Goal: Transaction & Acquisition: Purchase product/service

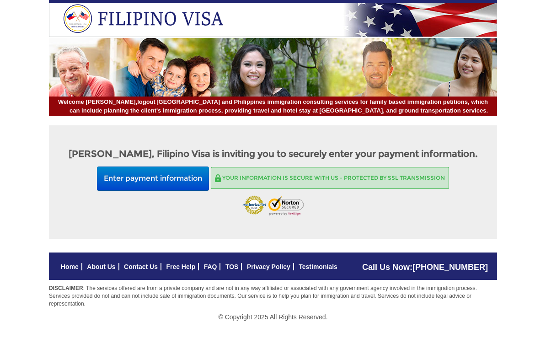
scroll to position [13, 0]
click at [172, 174] on button "Enter payment information" at bounding box center [153, 178] width 112 height 24
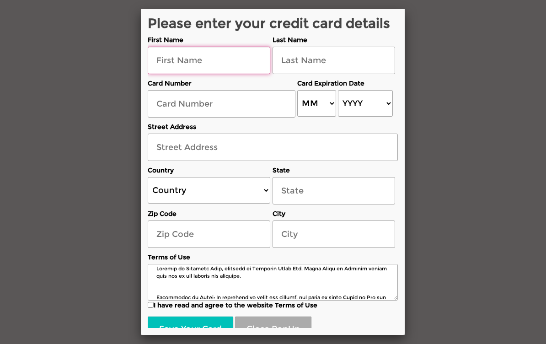
click at [188, 74] on input "text" at bounding box center [209, 60] width 122 height 27
type input "james"
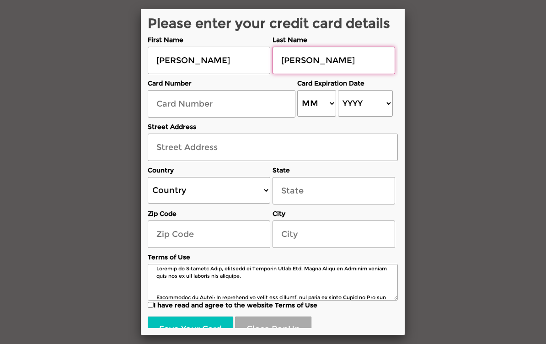
type input "Rosenberg"
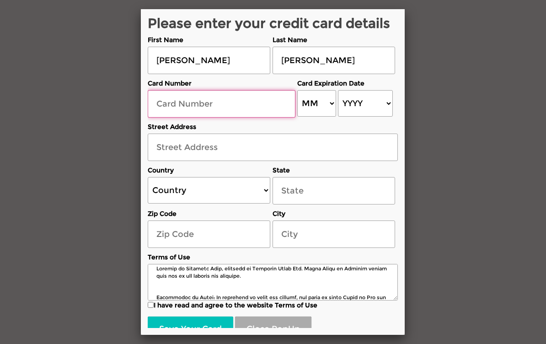
click at [163, 117] on input "text" at bounding box center [222, 103] width 148 height 27
type input "4078900021869771"
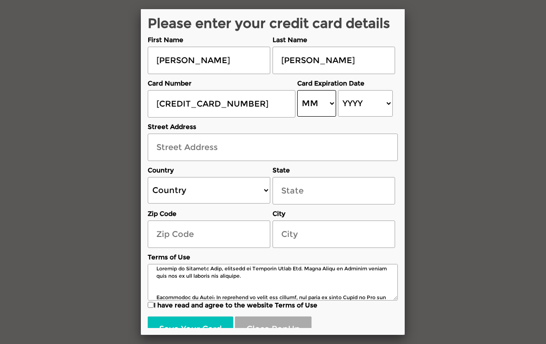
click at [325, 117] on select "MM 01 02 03 04 05 06 07 08 09 10 11 12" at bounding box center [316, 103] width 39 height 27
select select "02"
click at [380, 115] on select "YYYY 2025 2026 2027 2028 2029 2030 2031 2032 2033 2034 2035 2036 2037 2038 2039…" at bounding box center [365, 103] width 54 height 27
select select "2030"
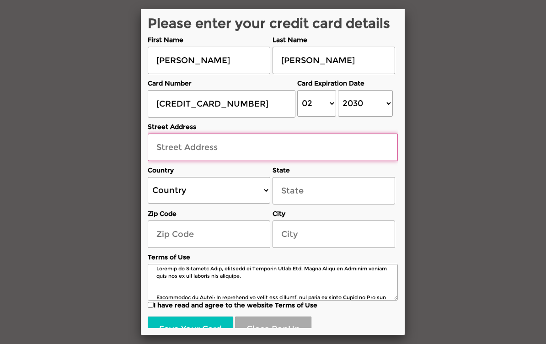
click at [175, 161] on input "text" at bounding box center [273, 146] width 250 height 27
type input "11 W Paddock street"
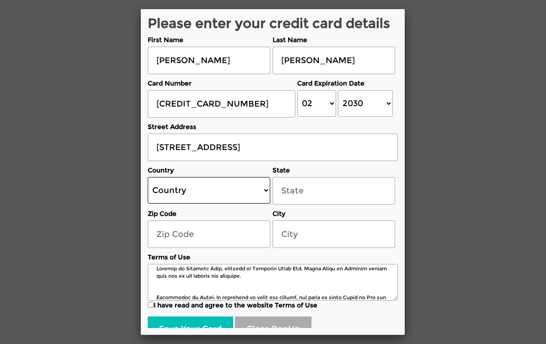
click at [261, 202] on select "Country United States Canada Australia New Zealand United Kingdom Ireland Germa…" at bounding box center [209, 190] width 122 height 27
select select "US"
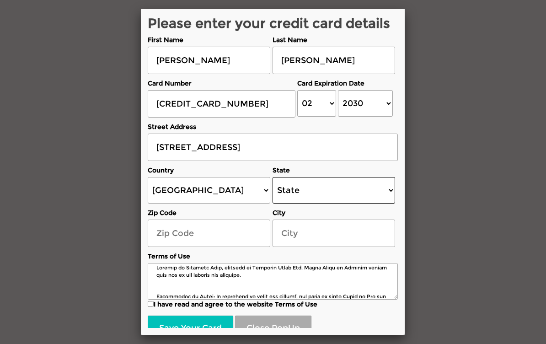
click at [379, 198] on select "State Alabama Alaska Arizona Arkansas California Colorado Connecticut Delaware …" at bounding box center [333, 190] width 122 height 27
select select "[US_STATE]"
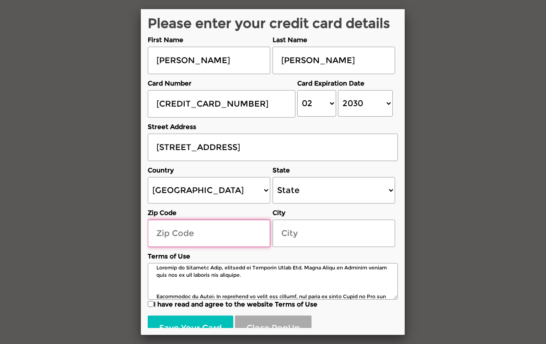
click at [163, 239] on input "text" at bounding box center [209, 232] width 122 height 27
type input "60014"
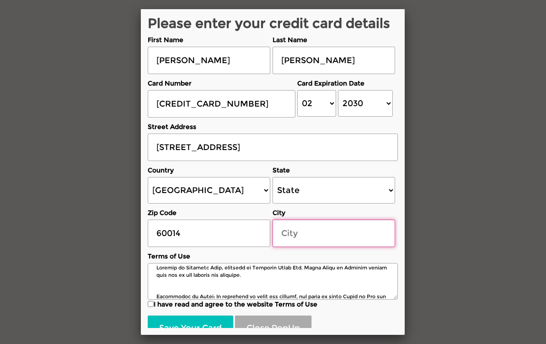
click at [280, 232] on input "text" at bounding box center [333, 232] width 122 height 27
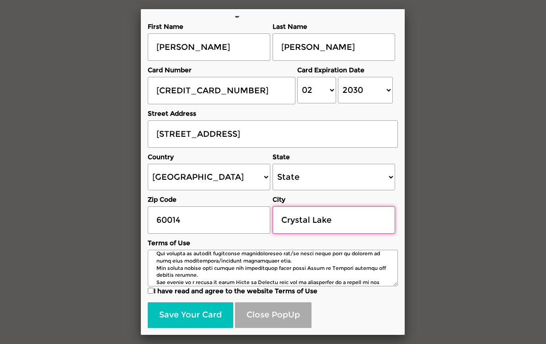
scroll to position [1321, 0]
type input "Crystal Lake"
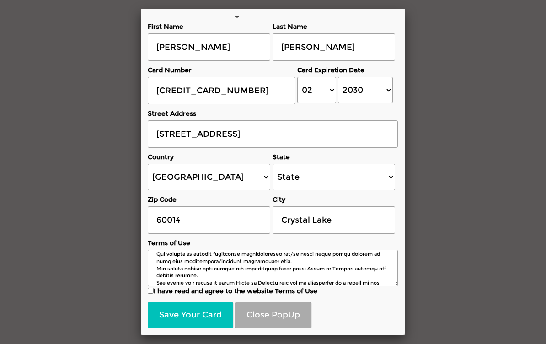
click at [153, 293] on input "I have read and agree to the website Terms of Use" at bounding box center [151, 290] width 6 height 6
checkbox input "true"
click at [275, 307] on button "Close PopUp" at bounding box center [273, 315] width 76 height 26
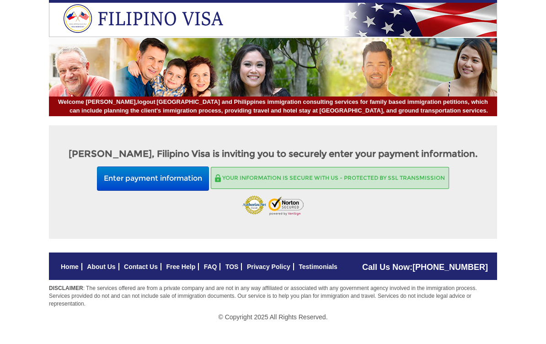
click at [162, 178] on button "Enter payment information" at bounding box center [153, 178] width 112 height 24
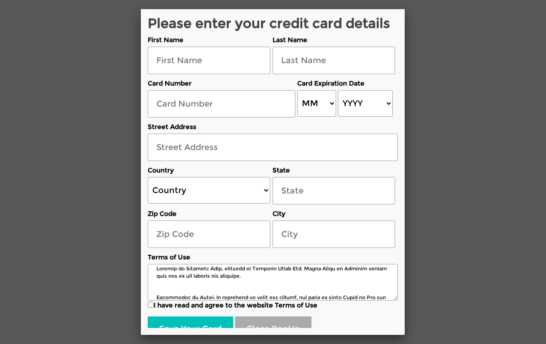
click at [108, 144] on div at bounding box center [273, 172] width 546 height 344
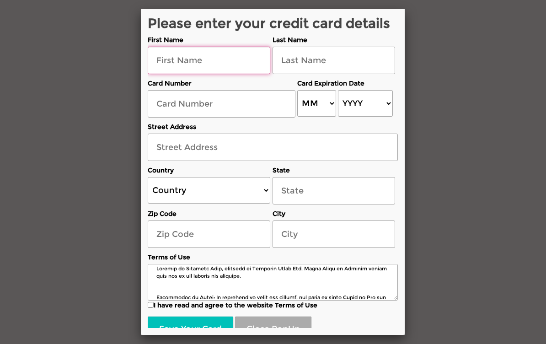
click at [165, 74] on input "text" at bounding box center [209, 60] width 122 height 27
type input "james"
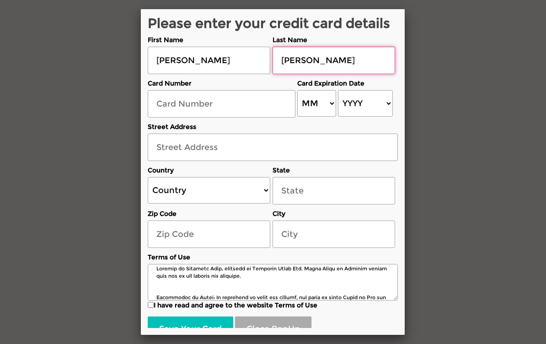
type input "rosenberg"
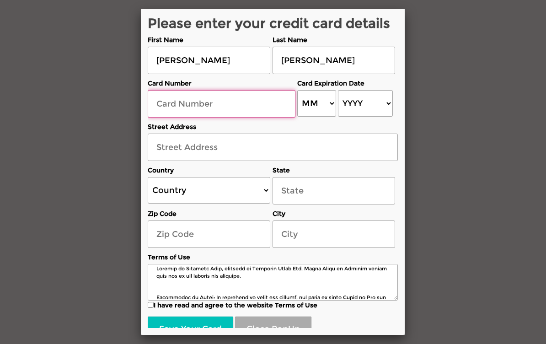
click at [165, 114] on input "text" at bounding box center [222, 103] width 148 height 27
type input "4078900021869771"
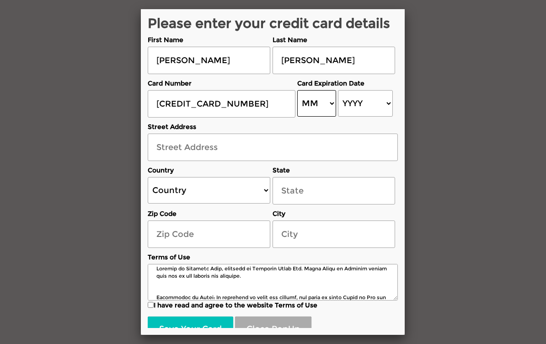
click at [326, 113] on select "MM 01 02 03 04 05 06 07 08 09 10 11 12" at bounding box center [316, 103] width 39 height 27
select select "02"
click at [380, 116] on select "YYYY 2025 2026 2027 2028 2029 2030 2031 2032 2033 2034 2035 2036 2037 2038 2039…" at bounding box center [365, 103] width 54 height 27
select select "2030"
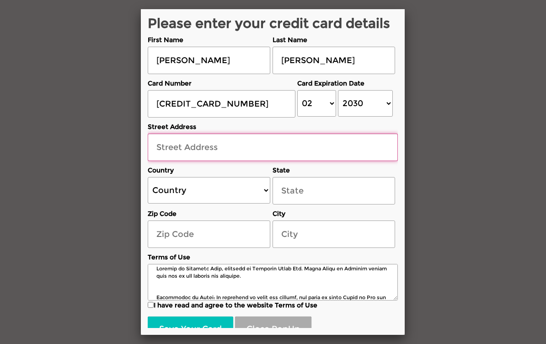
click at [165, 160] on input "text" at bounding box center [273, 146] width 250 height 27
type input "11 W Paddock Street"
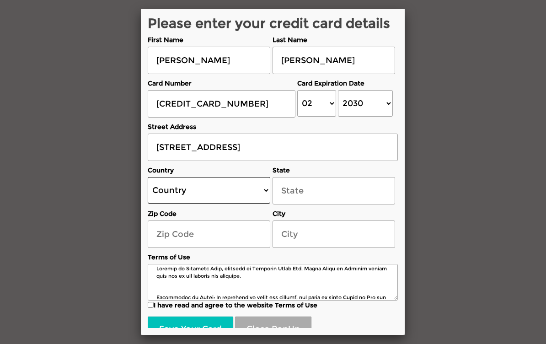
click at [262, 203] on select "Country United States Canada Australia New Zealand United Kingdom Ireland Germa…" at bounding box center [209, 190] width 122 height 27
select select "US"
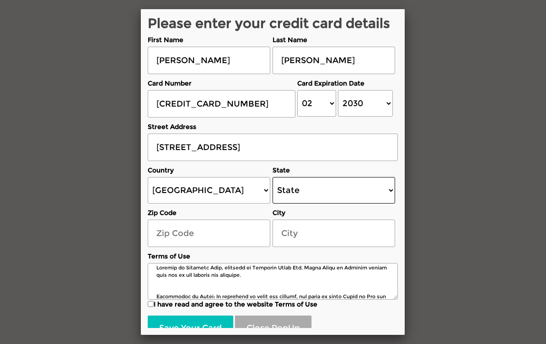
click at [388, 202] on select "State Alabama Alaska Arizona Arkansas California Colorado Connecticut Delaware …" at bounding box center [333, 190] width 122 height 27
select select "[US_STATE]"
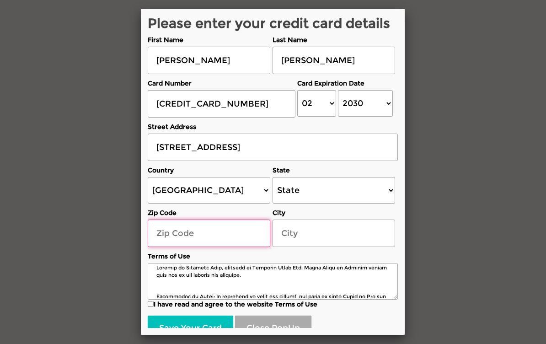
click at [180, 241] on input "text" at bounding box center [209, 232] width 122 height 27
type input "60014"
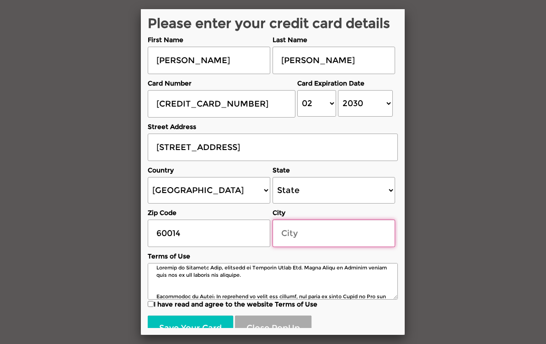
click at [300, 239] on input "text" at bounding box center [333, 232] width 122 height 27
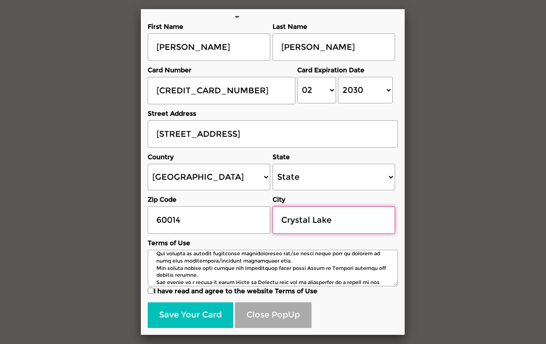
scroll to position [1321, 0]
type input "Crystal Lake"
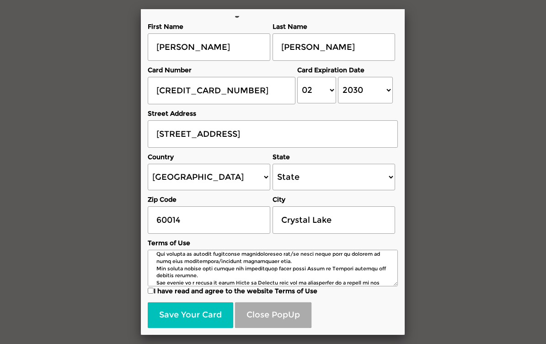
click at [151, 290] on input "I have read and agree to the website Terms of Use" at bounding box center [151, 290] width 6 height 6
checkbox input "true"
click at [201, 319] on button "Save Your Card" at bounding box center [190, 315] width 85 height 26
